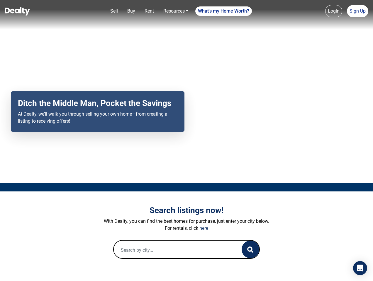
click at [186, 141] on div "Your browser does not support the video tag. Ditch the Middle Man, Pocket the S…" at bounding box center [186, 91] width 373 height 183
click at [114, 11] on link "Sell" at bounding box center [114, 11] width 12 height 12
click at [131, 11] on link "Buy" at bounding box center [131, 11] width 13 height 12
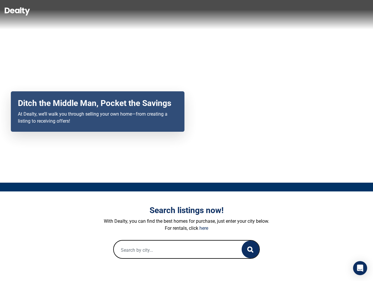
click at [149, 11] on link "Rent" at bounding box center [149, 11] width 14 height 12
click at [175, 11] on link "Resources" at bounding box center [176, 11] width 30 height 12
click at [223, 11] on link "What's my Home Worth?" at bounding box center [223, 10] width 57 height 9
click at [333, 11] on link "Login" at bounding box center [333, 11] width 17 height 12
click at [357, 11] on link "Sign Up" at bounding box center [356, 11] width 21 height 12
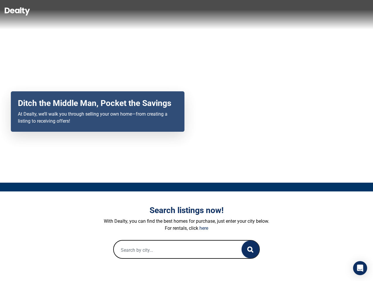
click at [250, 250] on icon "button" at bounding box center [250, 250] width 6 height 6
click at [360, 268] on icon "Open Intercom Messenger" at bounding box center [360, 268] width 6 height 7
